Goal: Use online tool/utility: Utilize a website feature to perform a specific function

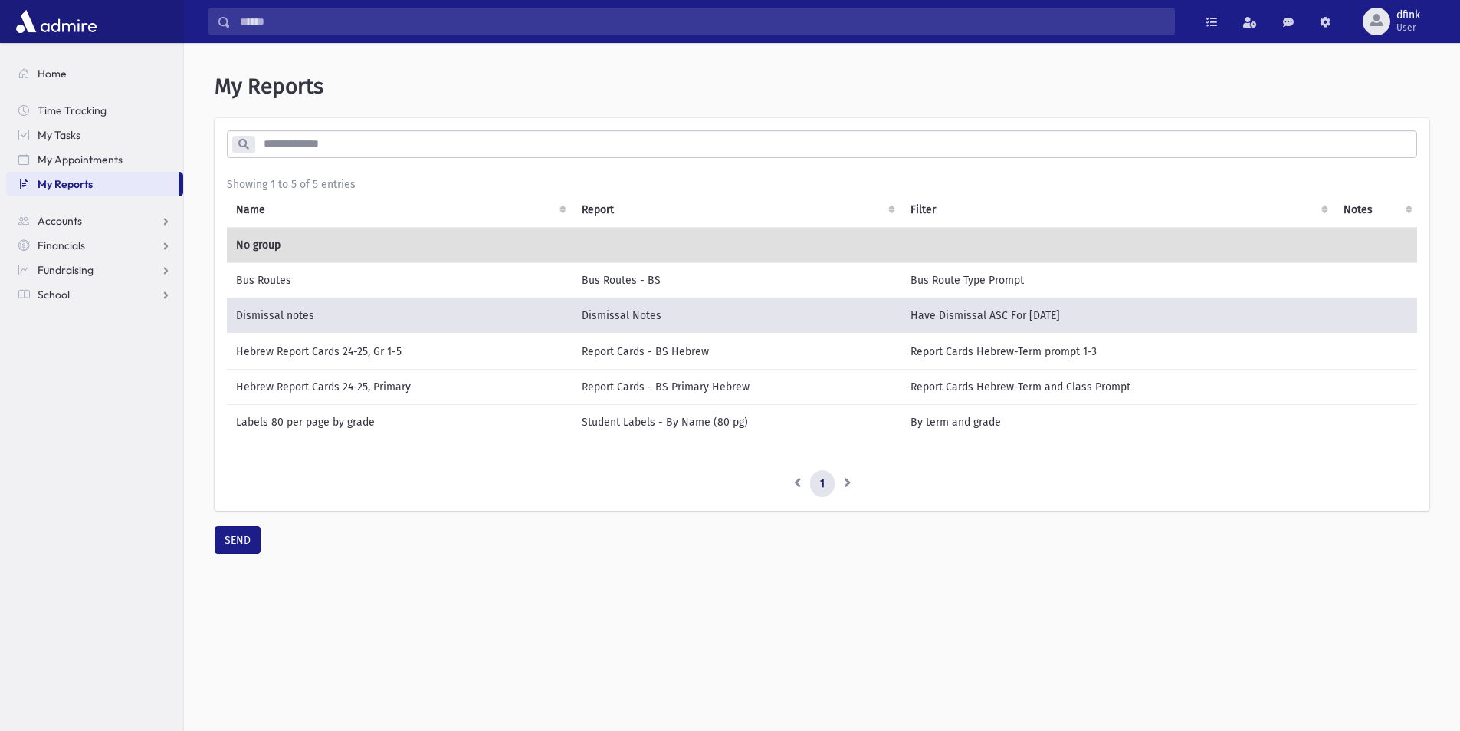
click at [272, 278] on td "Bus Routes" at bounding box center [400, 279] width 346 height 35
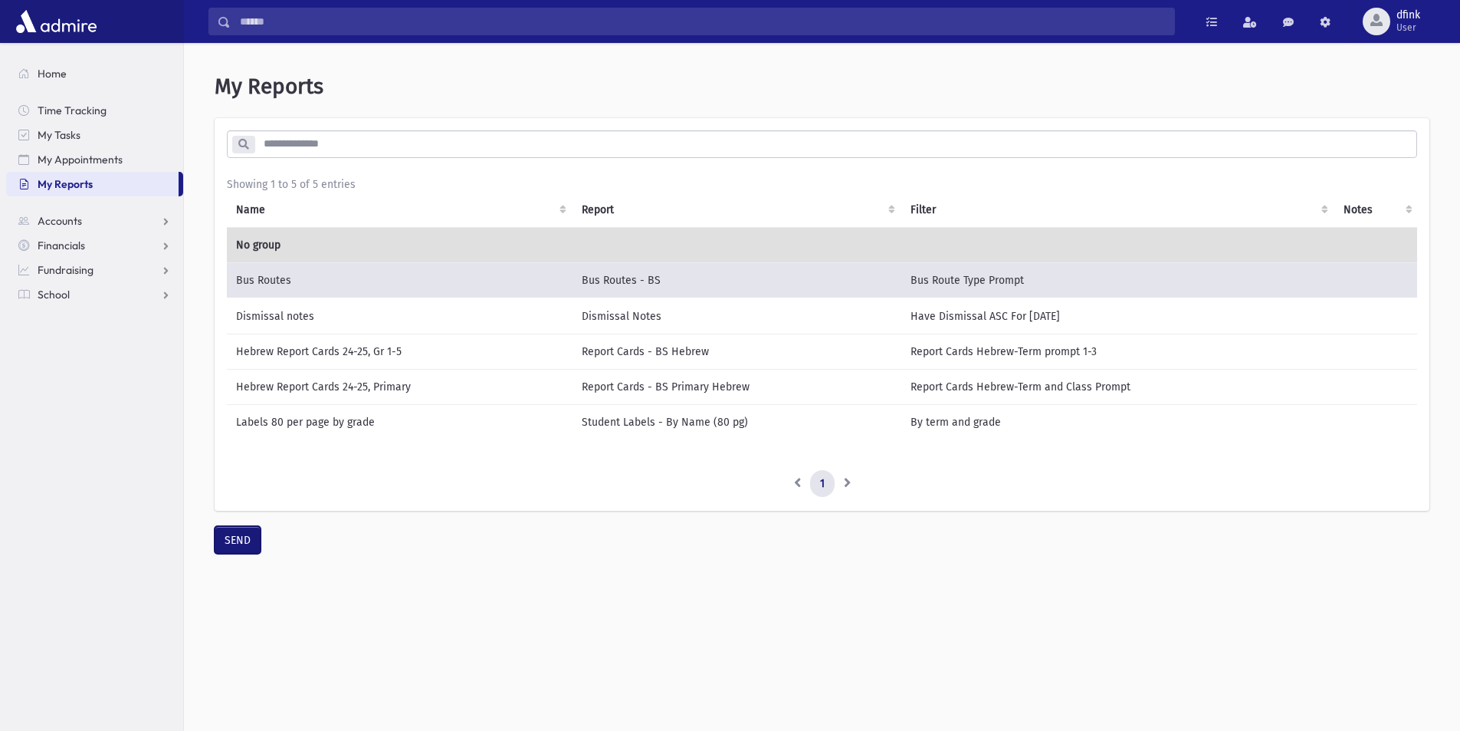
click at [246, 551] on button "SEND" at bounding box center [238, 540] width 46 height 28
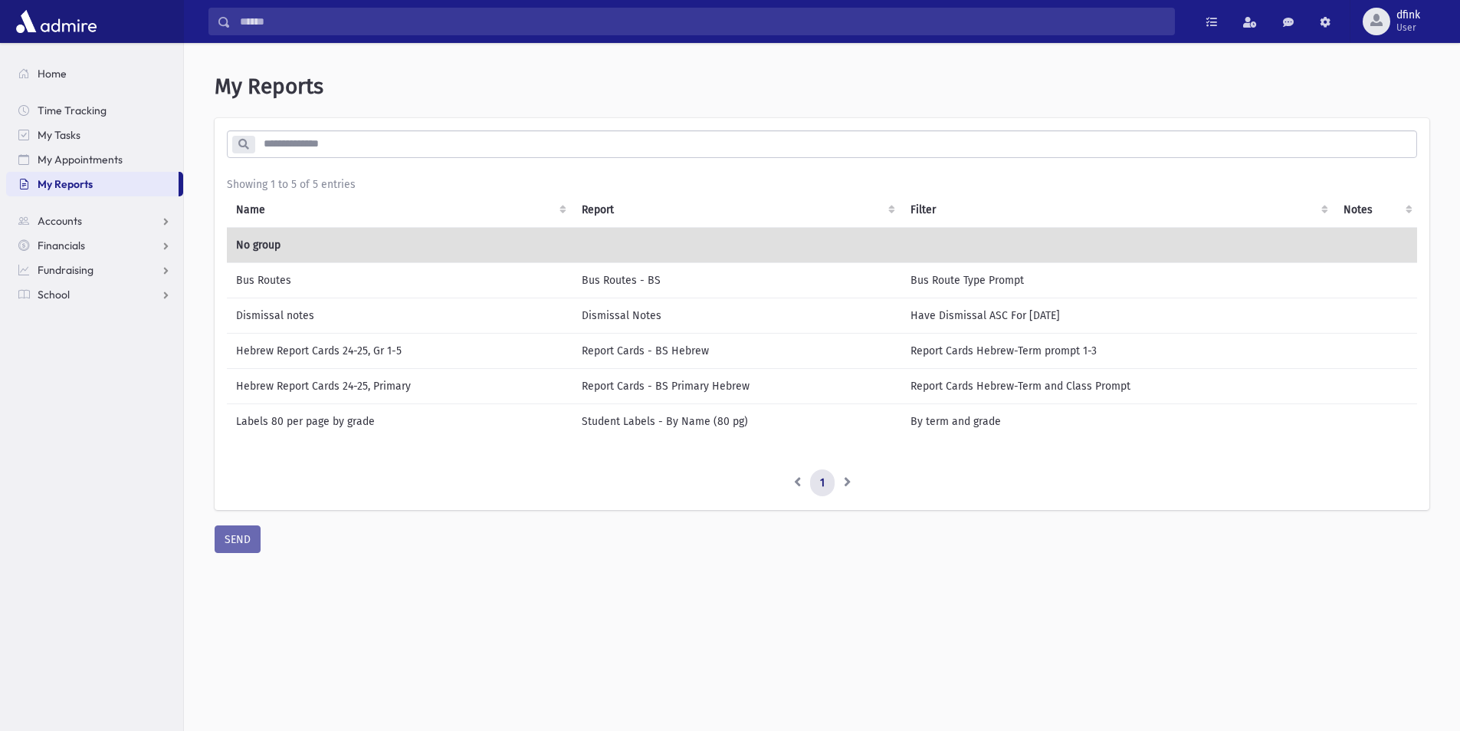
click at [260, 275] on td "Bus Routes" at bounding box center [400, 279] width 346 height 35
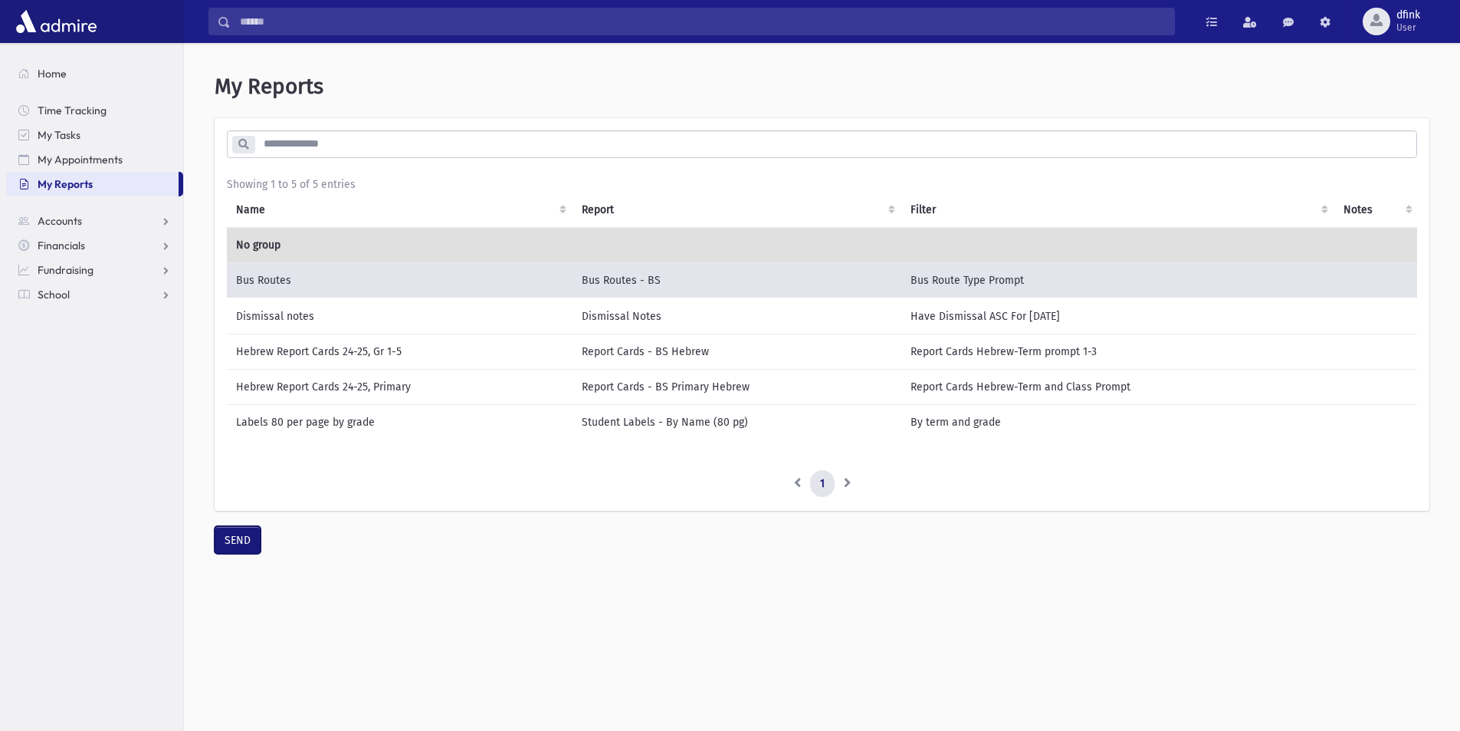
drag, startPoint x: 239, startPoint y: 549, endPoint x: 257, endPoint y: 547, distance: 17.7
click at [240, 549] on button "SEND" at bounding box center [238, 540] width 46 height 28
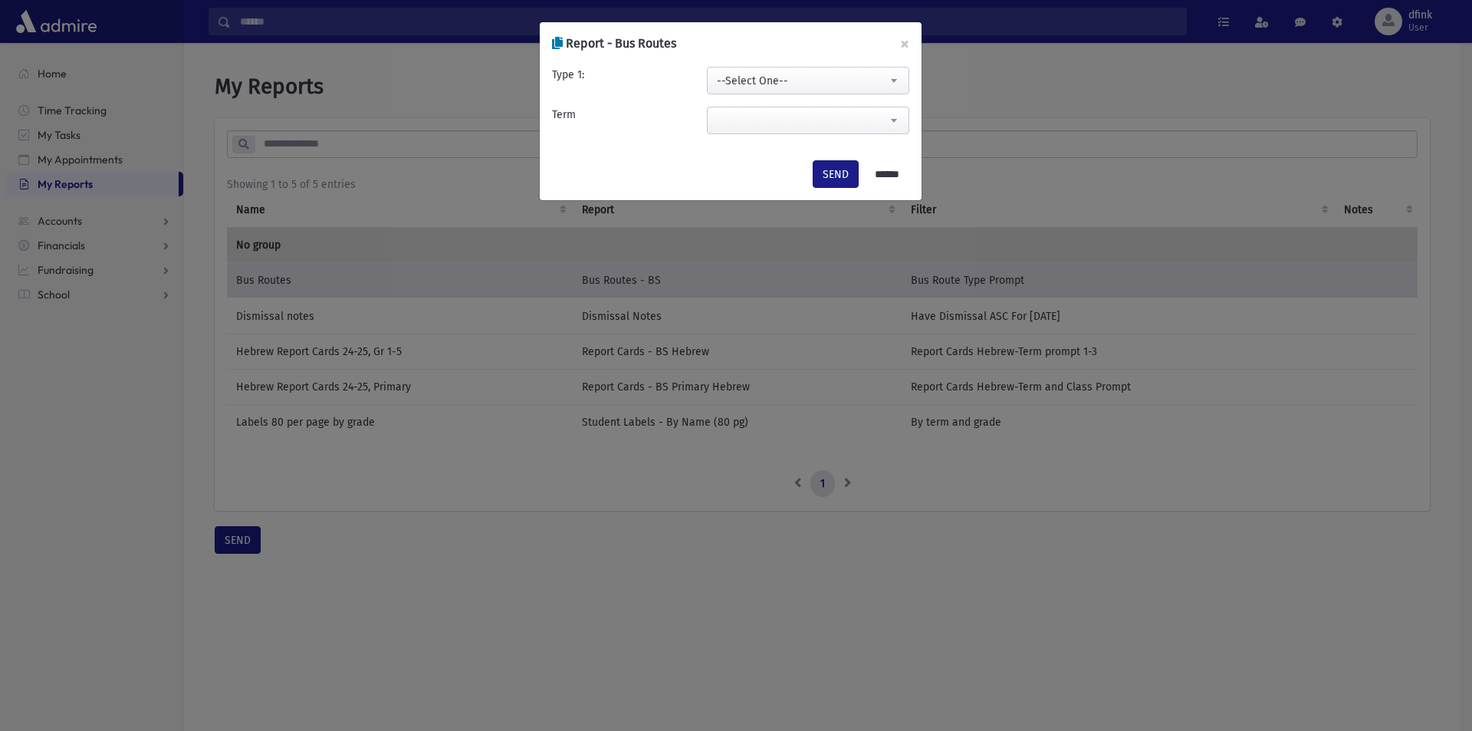
click at [793, 79] on span "--Select One--" at bounding box center [808, 81] width 201 height 28
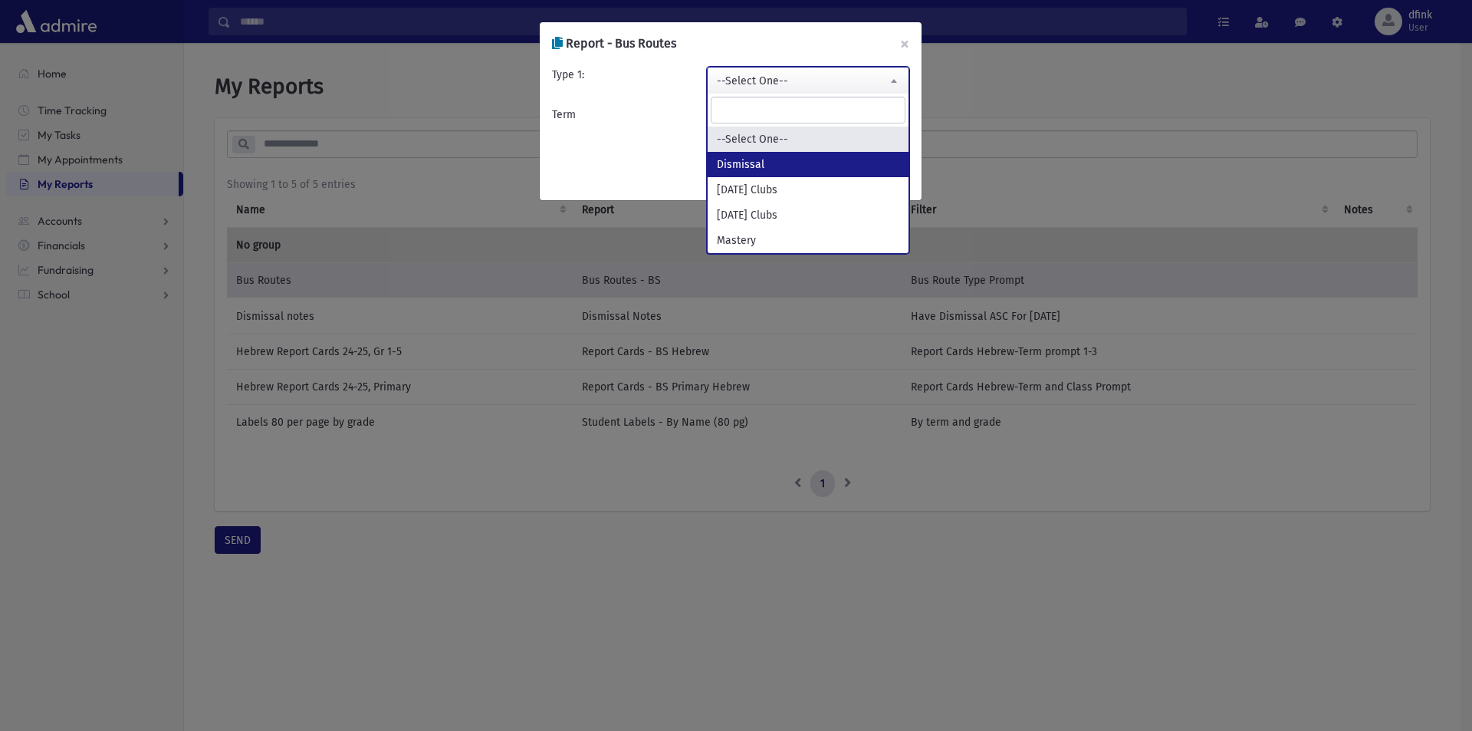
select select "*********"
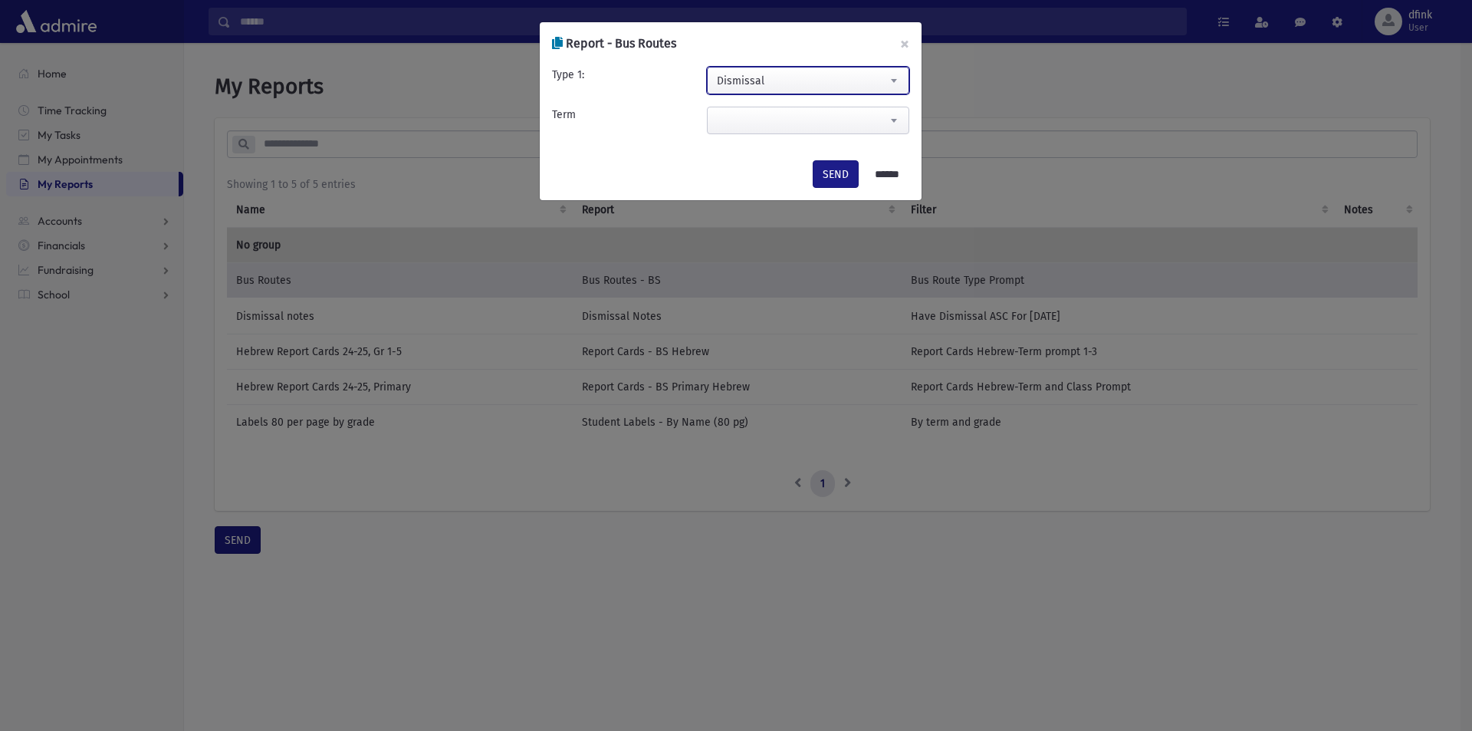
click at [898, 114] on span at bounding box center [893, 120] width 31 height 26
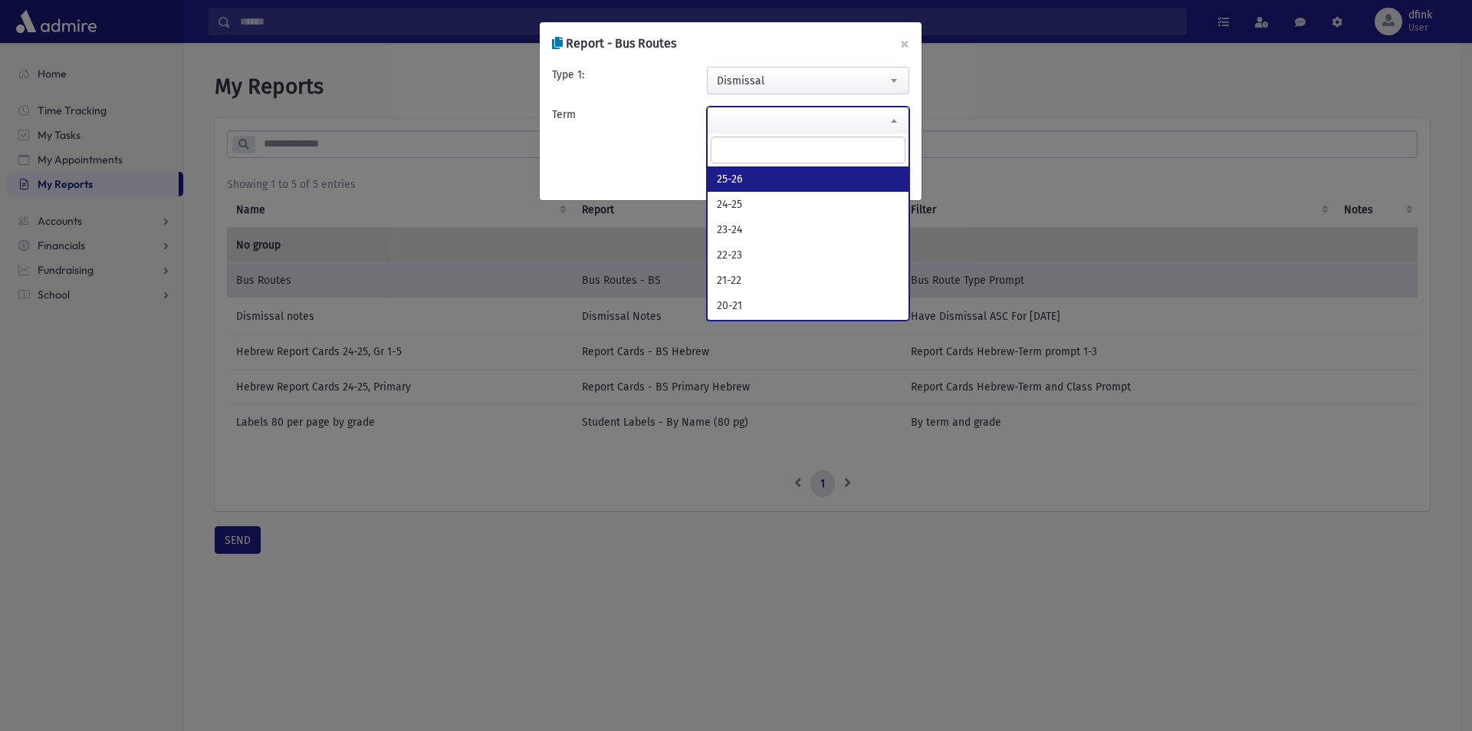
select select "*****"
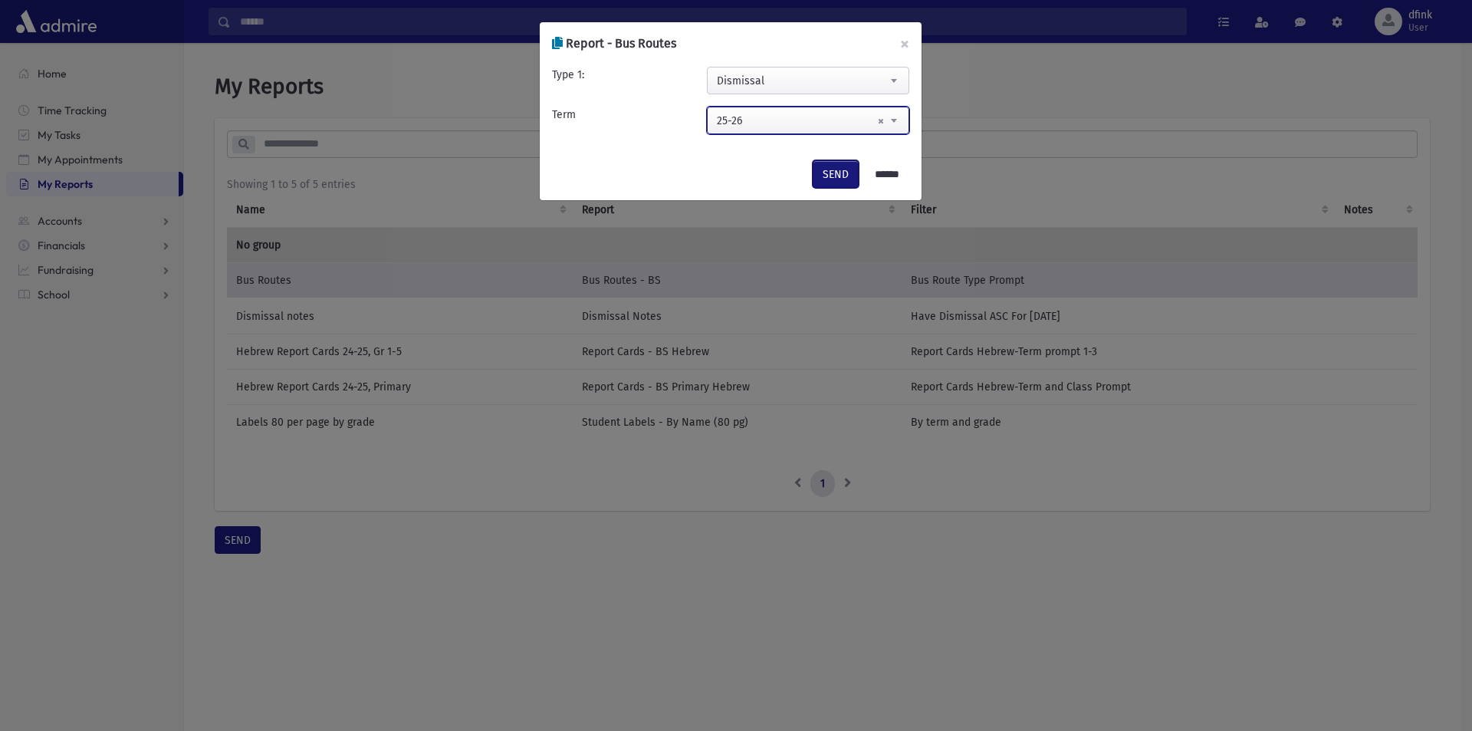
click at [830, 176] on button "SEND" at bounding box center [836, 174] width 46 height 28
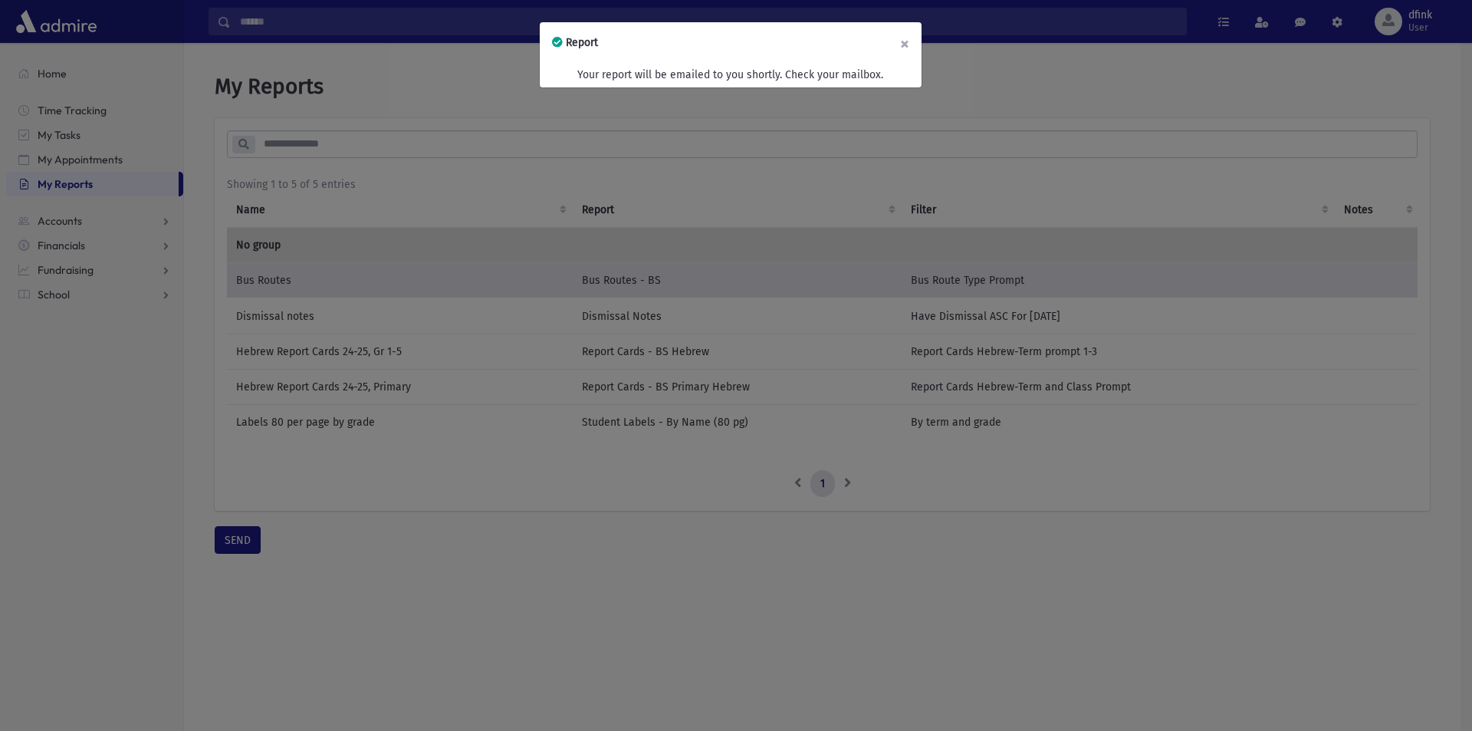
click at [900, 39] on button "×" at bounding box center [905, 43] width 34 height 43
